Goal: Task Accomplishment & Management: Complete application form

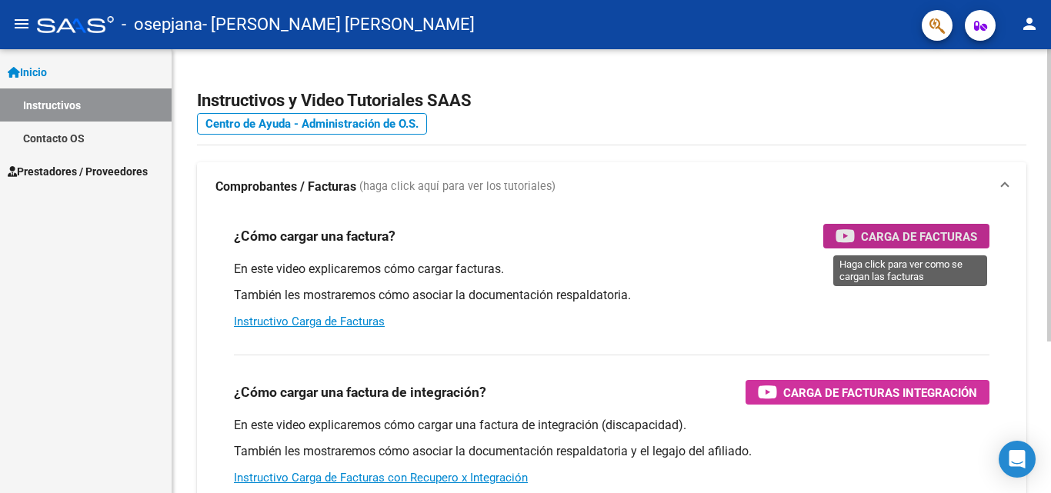
click at [871, 233] on span "Carga de Facturas" at bounding box center [919, 236] width 116 height 19
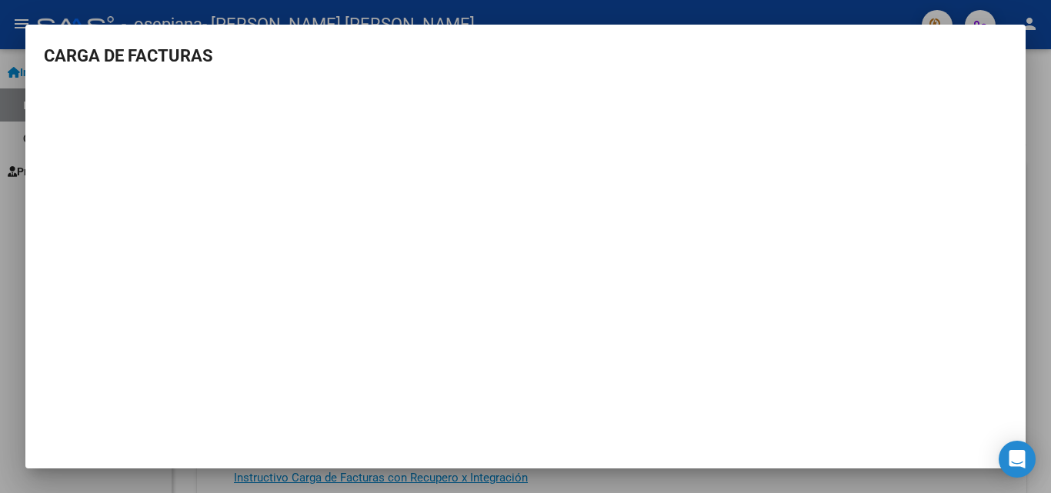
click at [92, 54] on h3 "CARGA DE FACTURAS" at bounding box center [526, 55] width 964 height 25
drag, startPoint x: 1005, startPoint y: 34, endPoint x: 1025, endPoint y: 90, distance: 59.6
click at [1008, 39] on mat-dialog-container "CARGA DE FACTURAS" at bounding box center [525, 247] width 1001 height 444
click at [1044, 166] on div at bounding box center [525, 246] width 1051 height 493
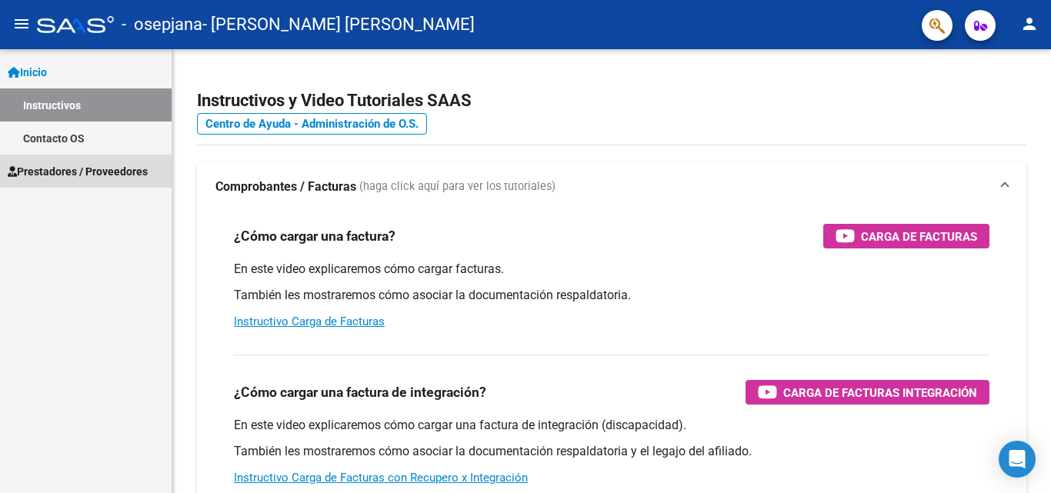
click at [48, 174] on span "Prestadores / Proveedores" at bounding box center [78, 171] width 140 height 17
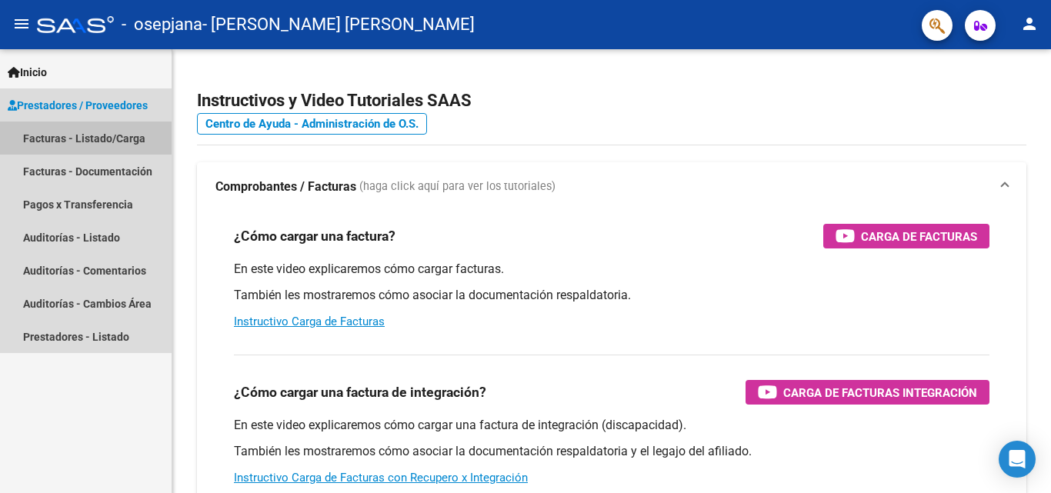
click at [65, 134] on link "Facturas - Listado/Carga" at bounding box center [86, 138] width 172 height 33
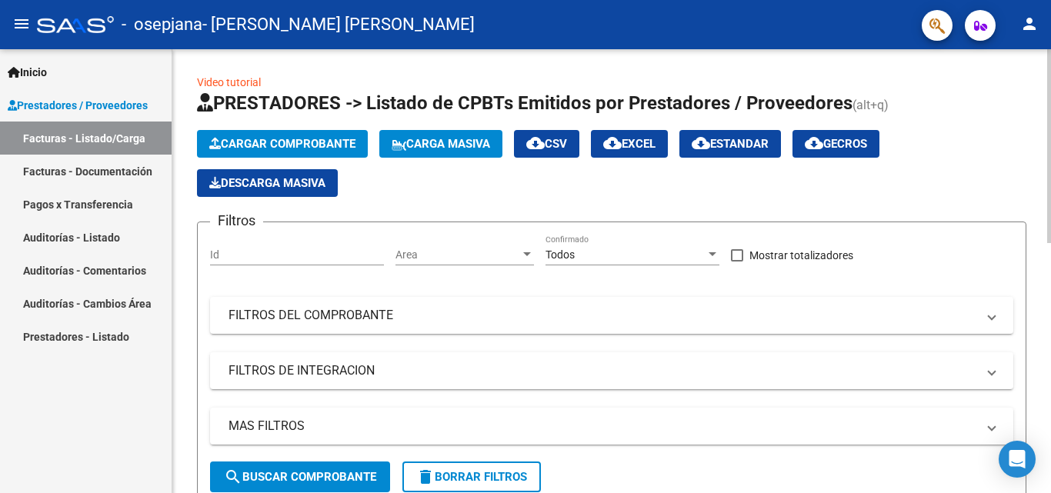
click at [322, 135] on button "Cargar Comprobante" at bounding box center [282, 144] width 171 height 28
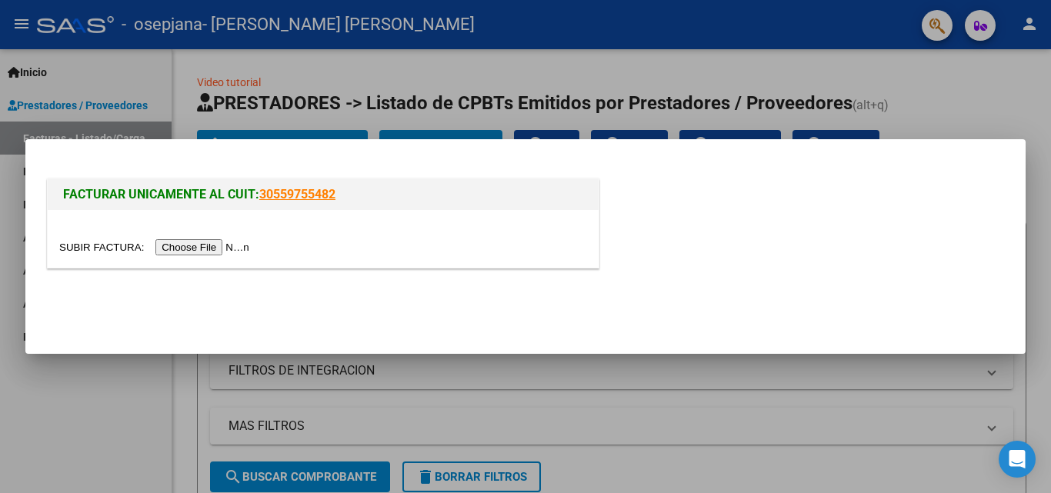
click at [196, 253] on input "file" at bounding box center [156, 247] width 195 height 16
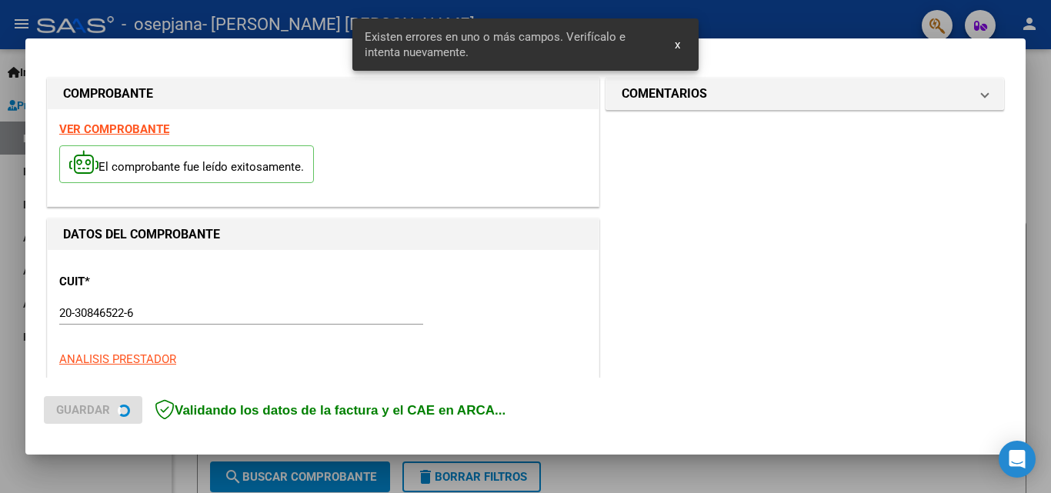
scroll to position [347, 0]
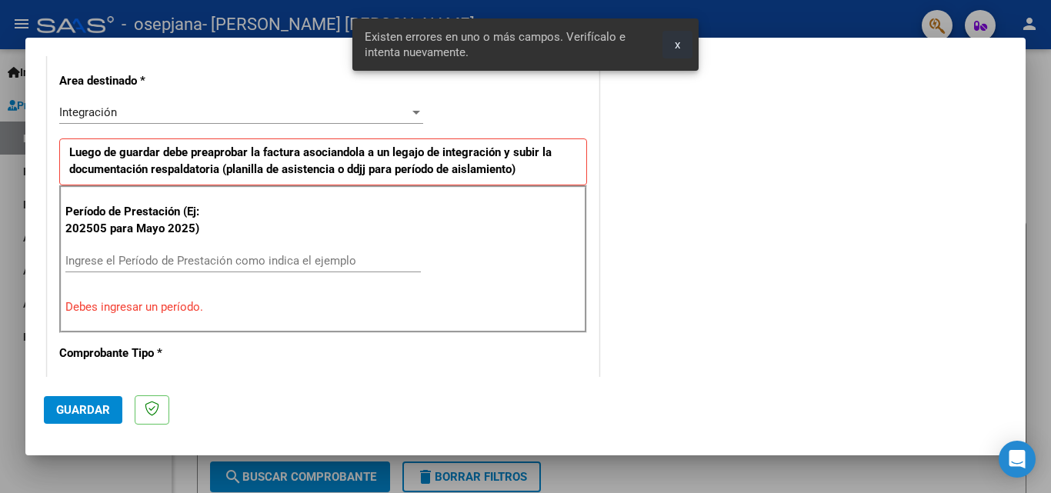
click at [679, 45] on span "x" at bounding box center [677, 45] width 5 height 14
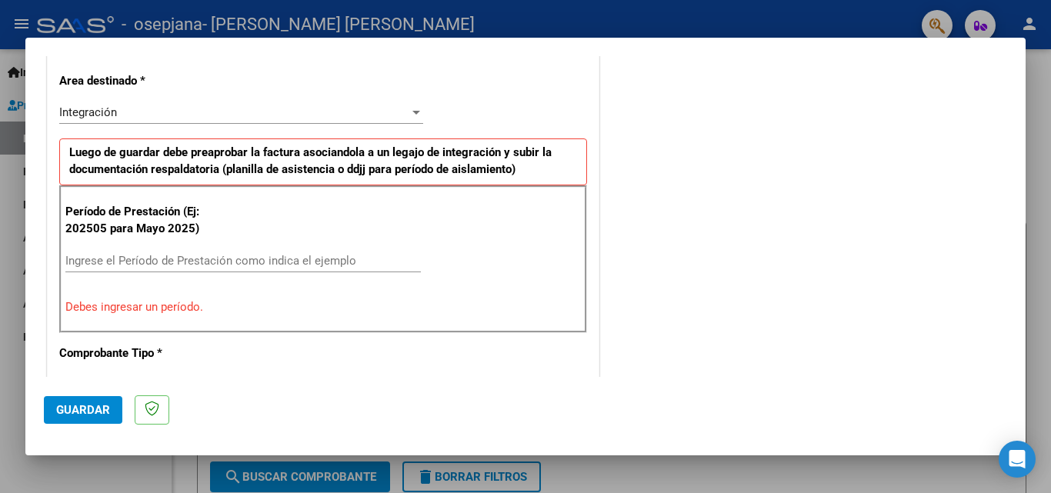
click at [192, 252] on div "Ingrese el Período de Prestación como indica el ejemplo" at bounding box center [243, 260] width 356 height 23
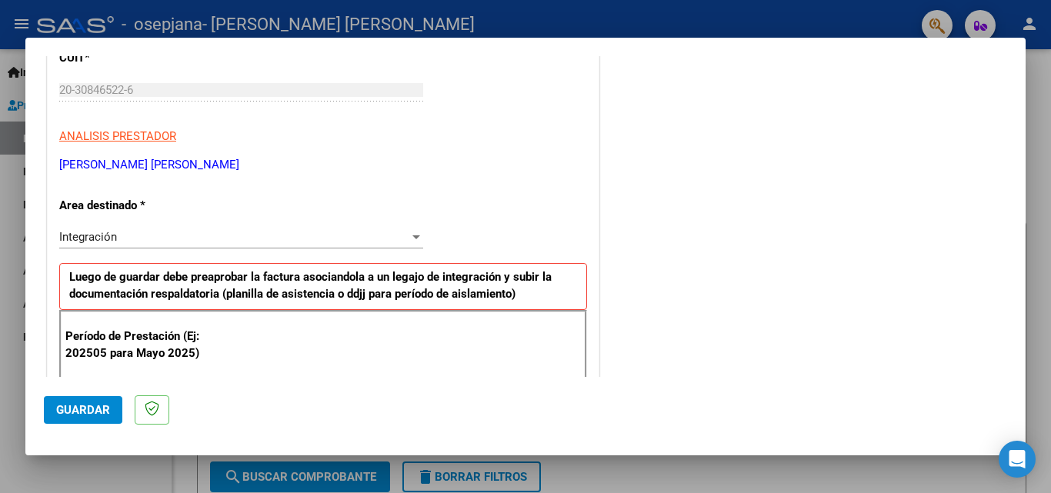
scroll to position [270, 0]
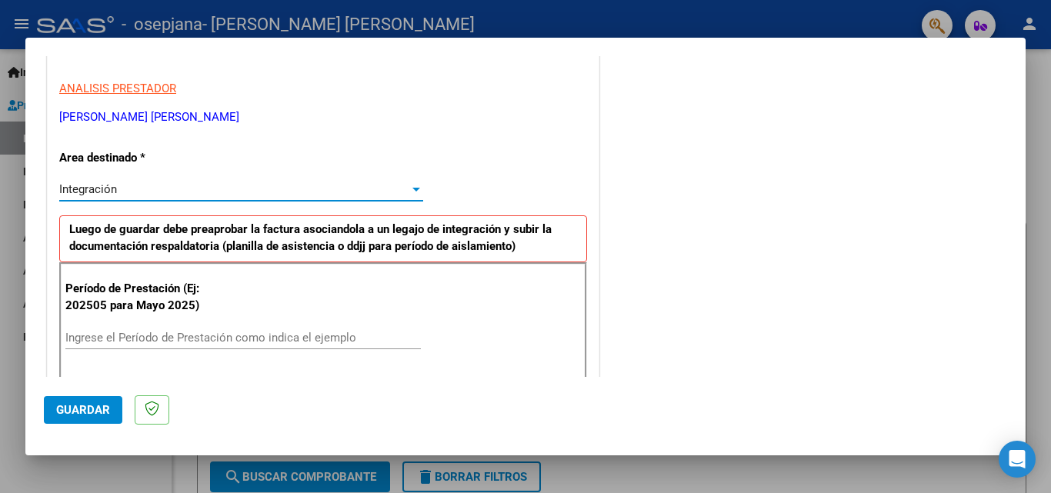
click at [169, 190] on div "Integración" at bounding box center [234, 189] width 350 height 14
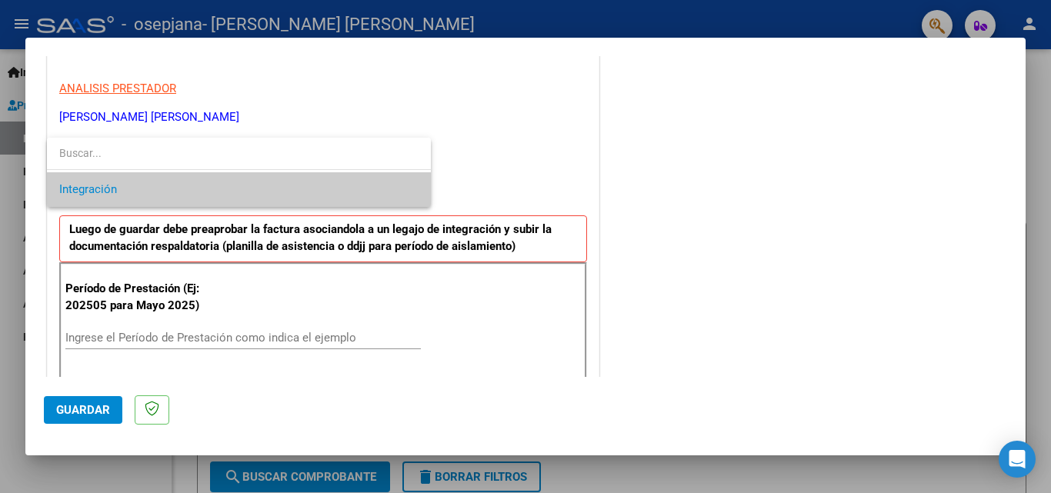
click at [169, 189] on span "Integración" at bounding box center [238, 189] width 359 height 35
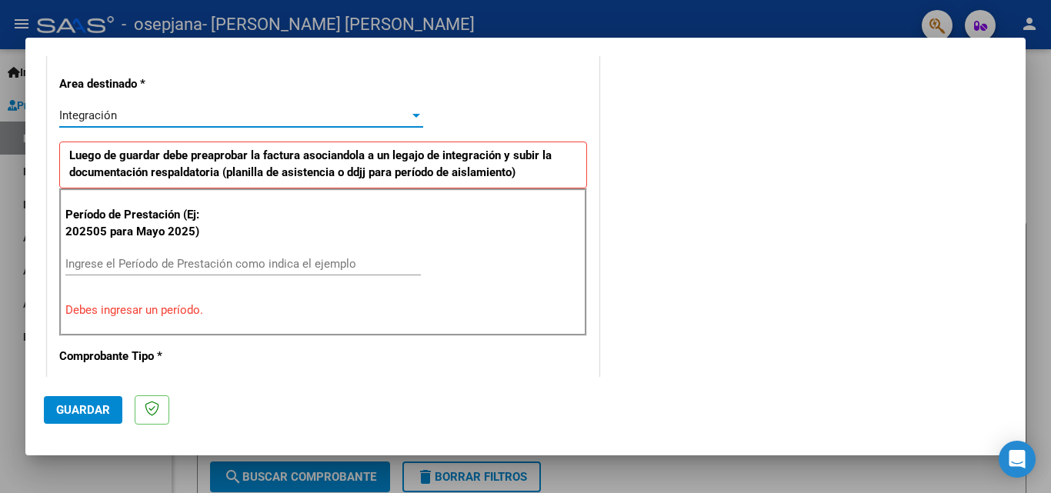
scroll to position [347, 0]
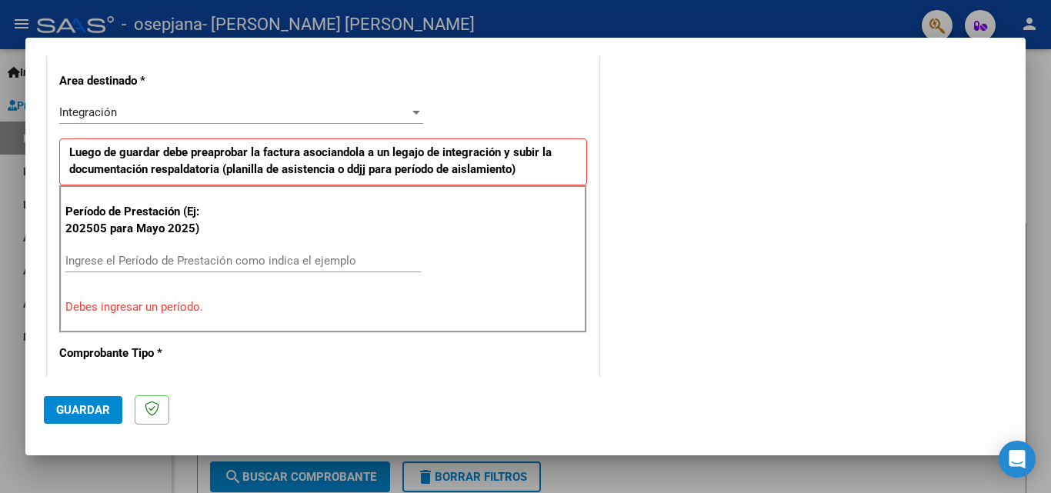
click at [118, 271] on div "Ingrese el Período de Prestación como indica el ejemplo" at bounding box center [243, 260] width 356 height 23
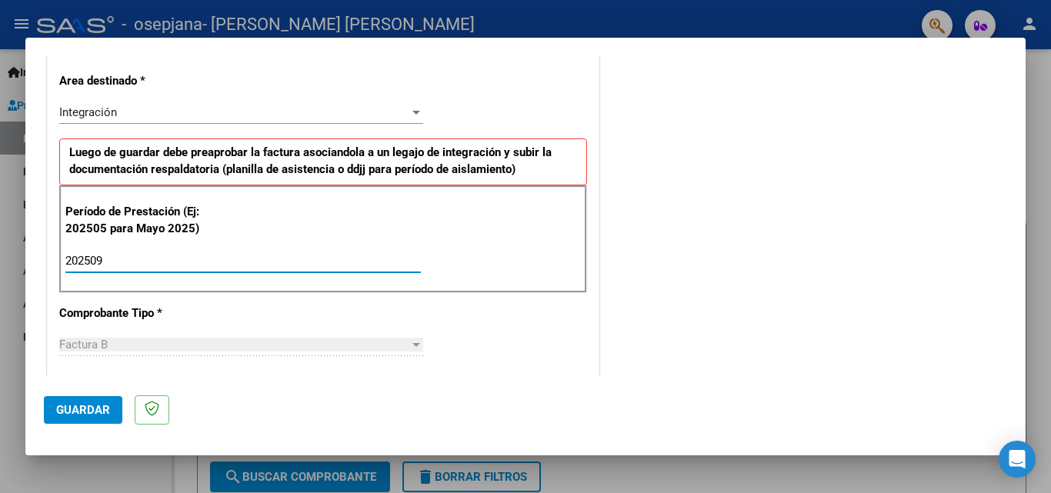
type input "202509"
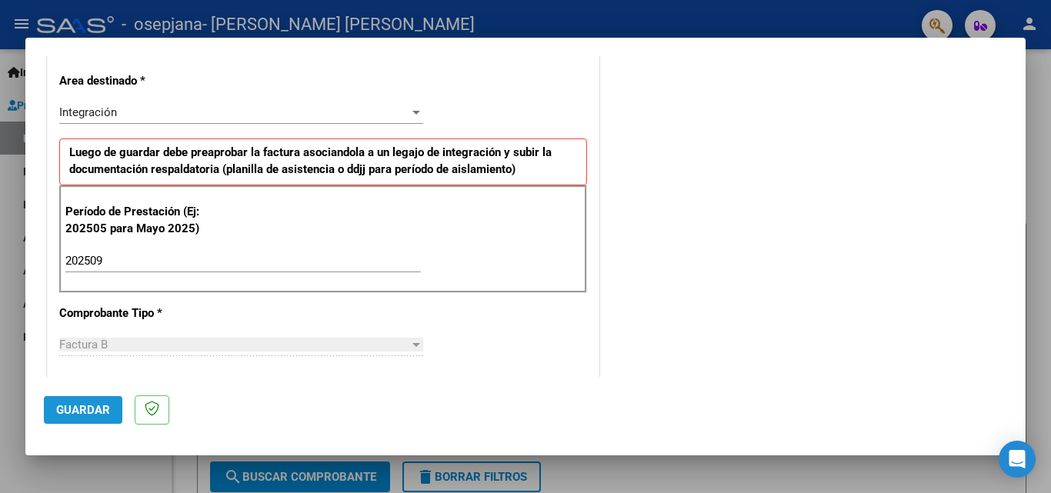
click at [95, 411] on span "Guardar" at bounding box center [83, 410] width 54 height 14
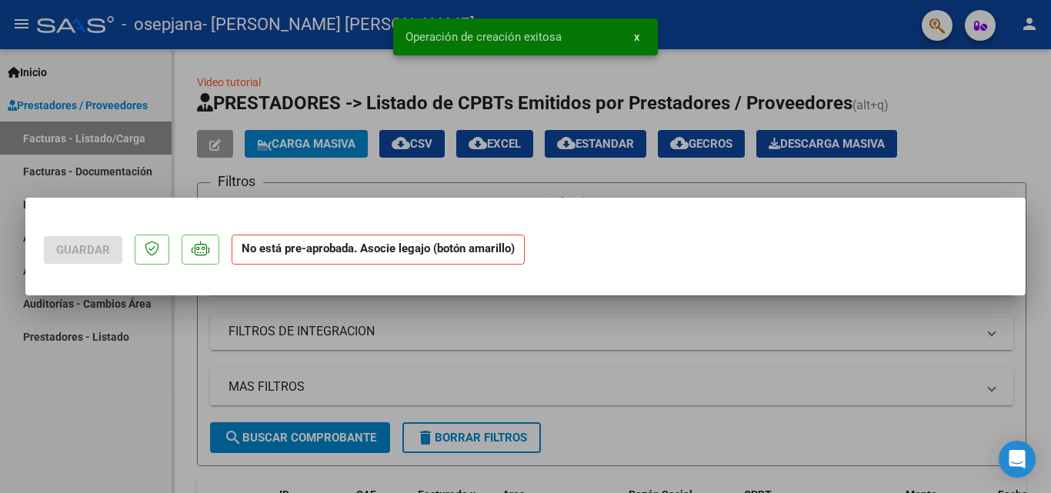
scroll to position [0, 0]
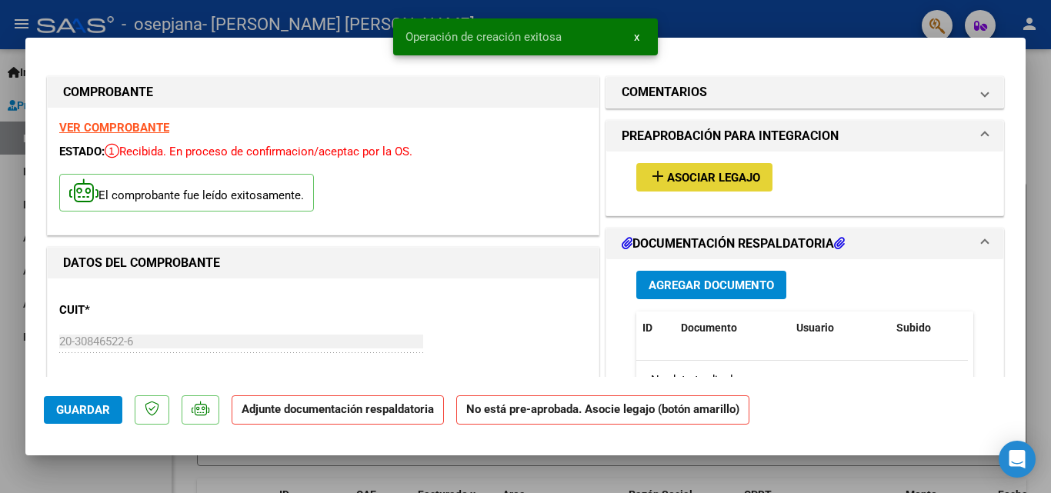
click at [716, 178] on span "Asociar Legajo" at bounding box center [713, 178] width 93 height 14
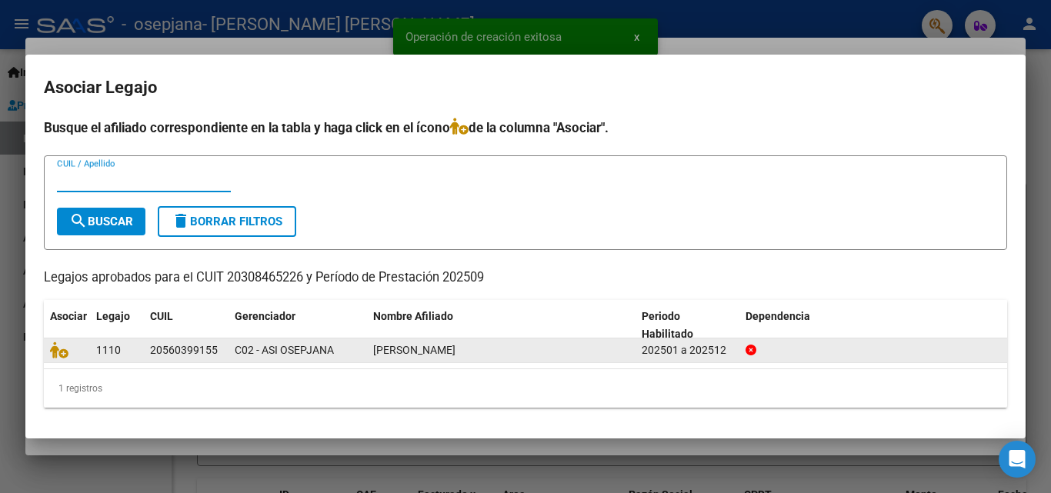
click at [642, 349] on div "202501 a 202512" at bounding box center [688, 351] width 92 height 18
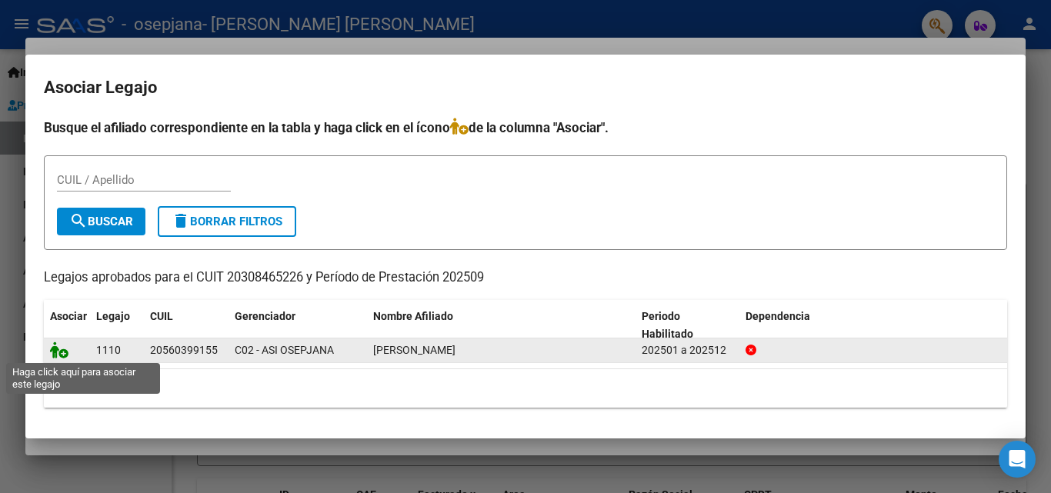
click at [58, 355] on icon at bounding box center [59, 350] width 18 height 17
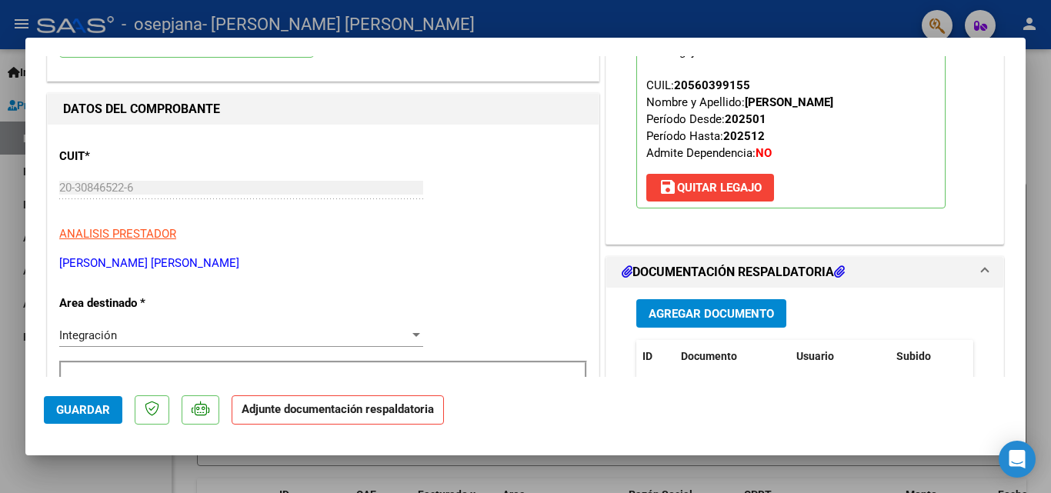
scroll to position [231, 0]
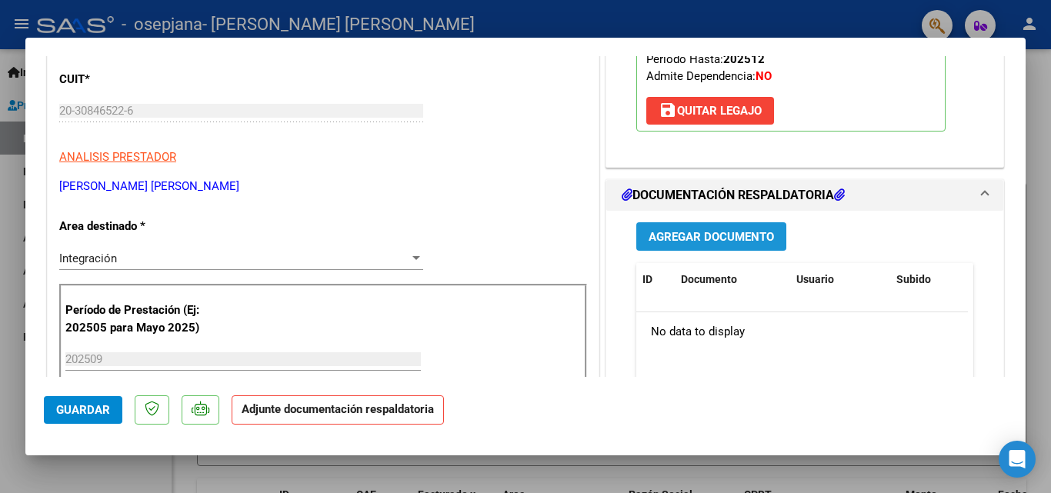
click at [683, 233] on span "Agregar Documento" at bounding box center [711, 237] width 125 height 14
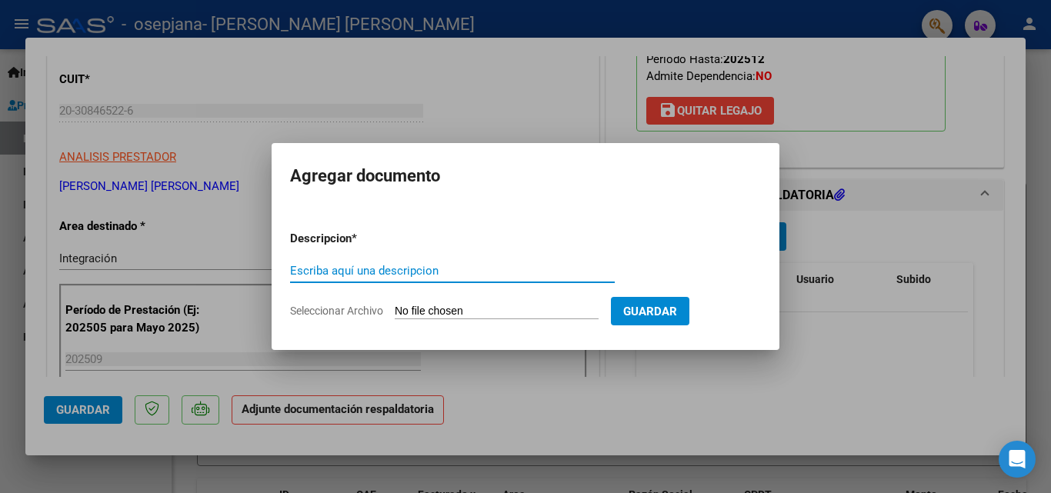
click at [399, 273] on input "Escriba aquí una descripcion" at bounding box center [452, 271] width 325 height 14
type input "asistencia"
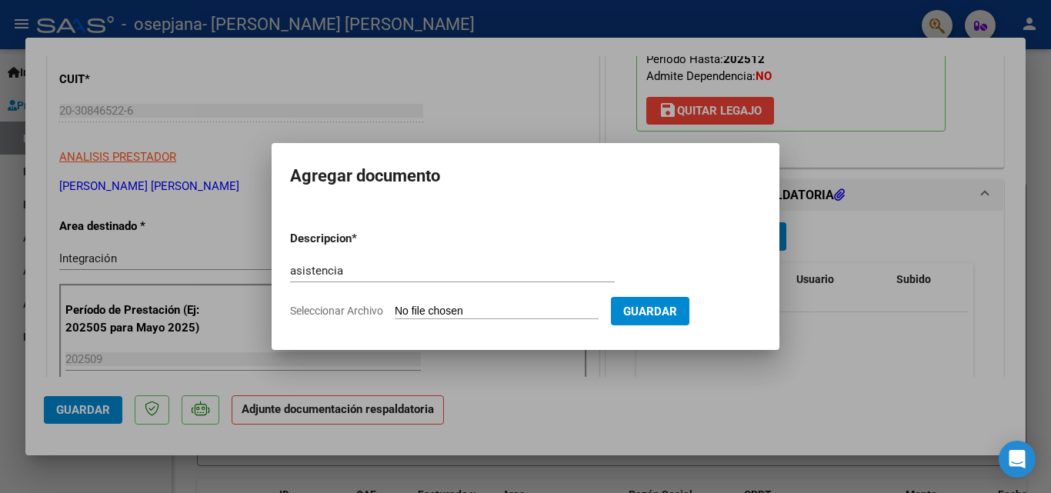
click at [505, 309] on input "Seleccionar Archivo" at bounding box center [497, 312] width 204 height 15
type input "C:\fakepath\ASISTENCIA [PERSON_NAME].pdf"
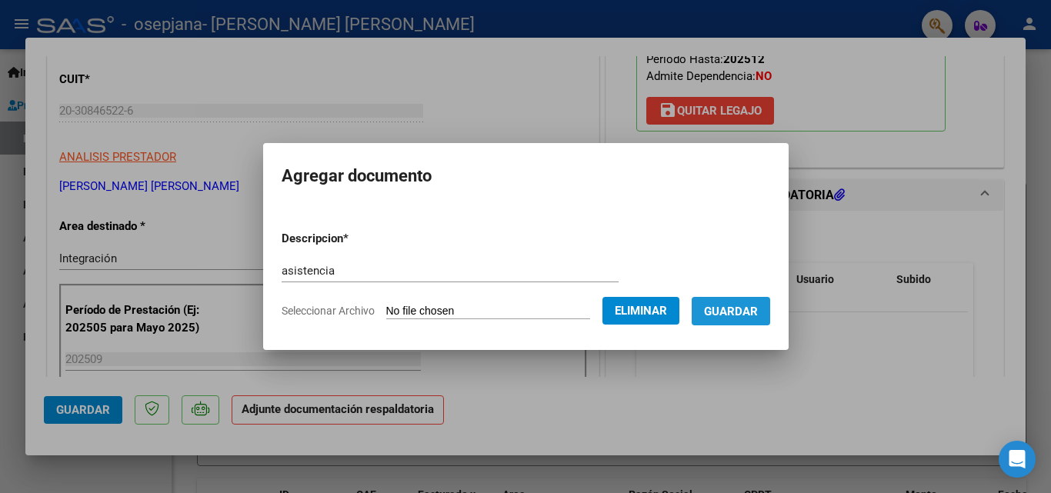
click at [764, 315] on button "Guardar" at bounding box center [731, 311] width 79 height 28
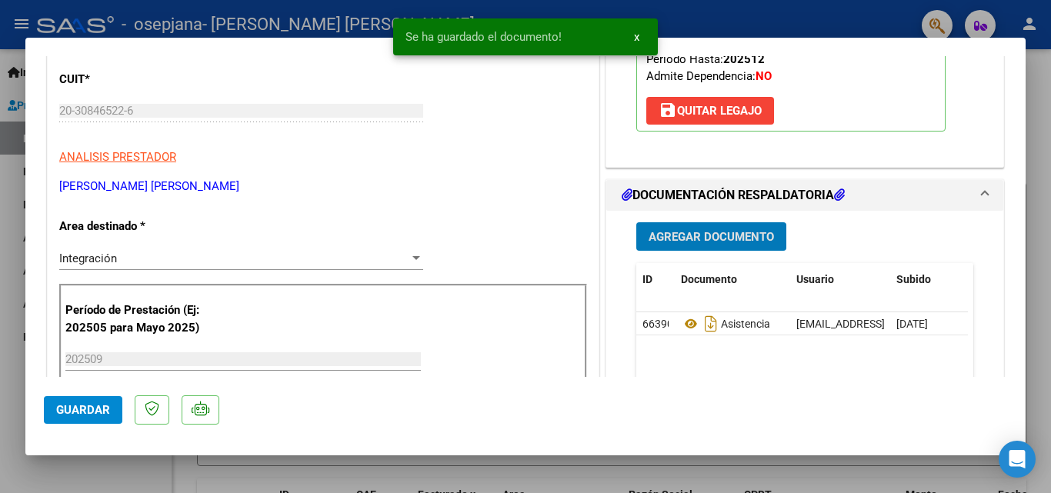
click at [82, 420] on button "Guardar" at bounding box center [83, 410] width 79 height 28
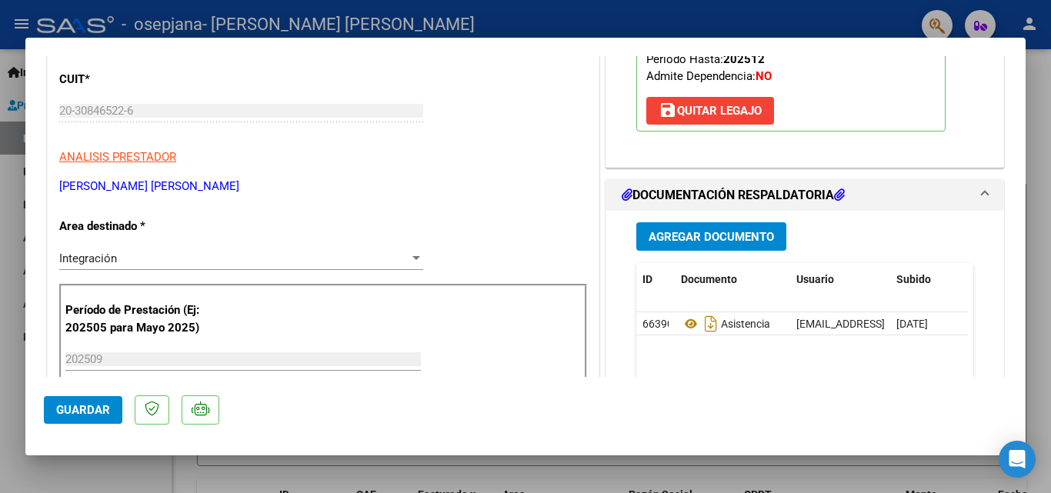
click at [1043, 91] on div at bounding box center [525, 246] width 1051 height 493
